Goal: Transaction & Acquisition: Book appointment/travel/reservation

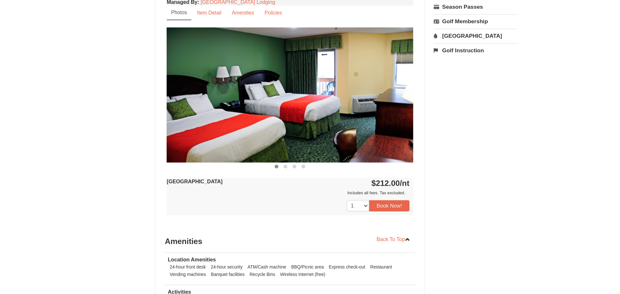
scroll to position [216, 0]
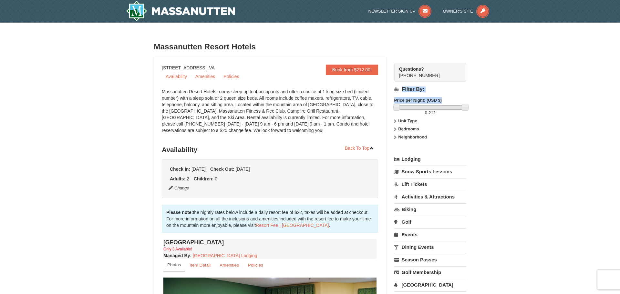
drag, startPoint x: 609, startPoint y: 73, endPoint x: 609, endPoint y: 99, distance: 26.5
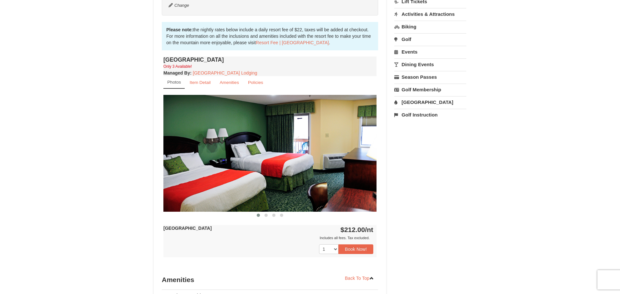
scroll to position [180, 0]
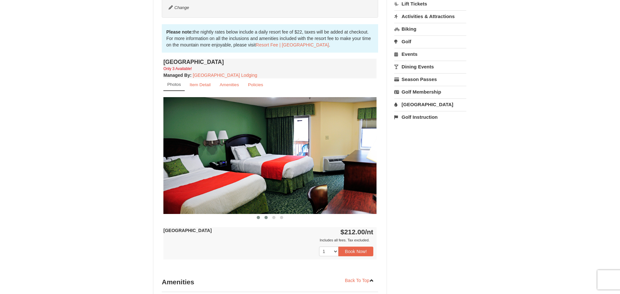
click at [268, 216] on button at bounding box center [266, 217] width 8 height 6
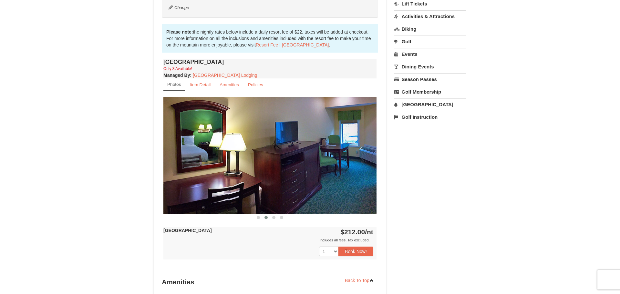
click at [269, 215] on button at bounding box center [266, 217] width 8 height 6
click at [274, 218] on span at bounding box center [273, 217] width 3 height 3
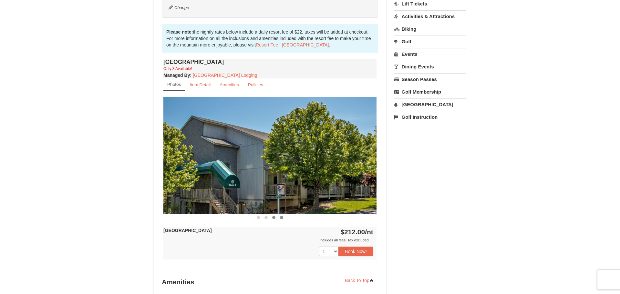
click at [280, 218] on button at bounding box center [282, 217] width 8 height 6
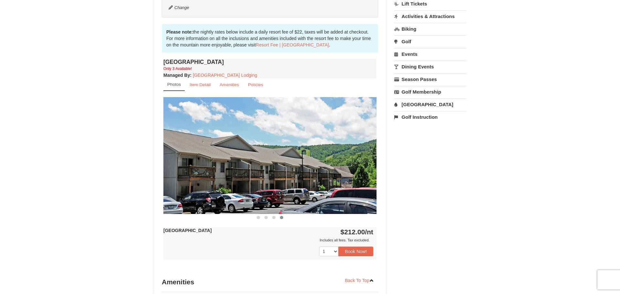
click at [280, 218] on button at bounding box center [282, 217] width 8 height 6
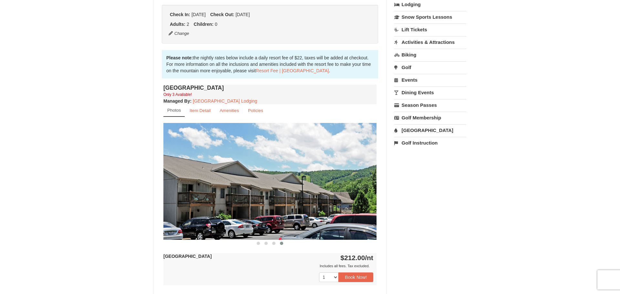
scroll to position [142, 0]
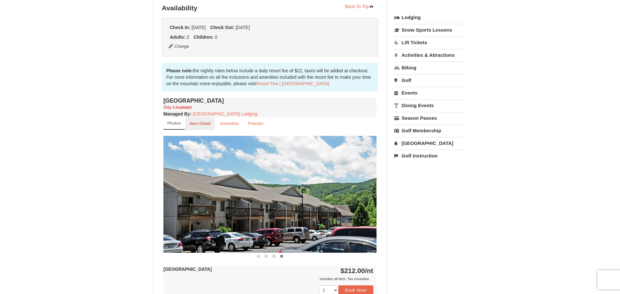
click at [200, 121] on small "Item Detail" at bounding box center [200, 123] width 21 height 5
